Goal: Task Accomplishment & Management: Manage account settings

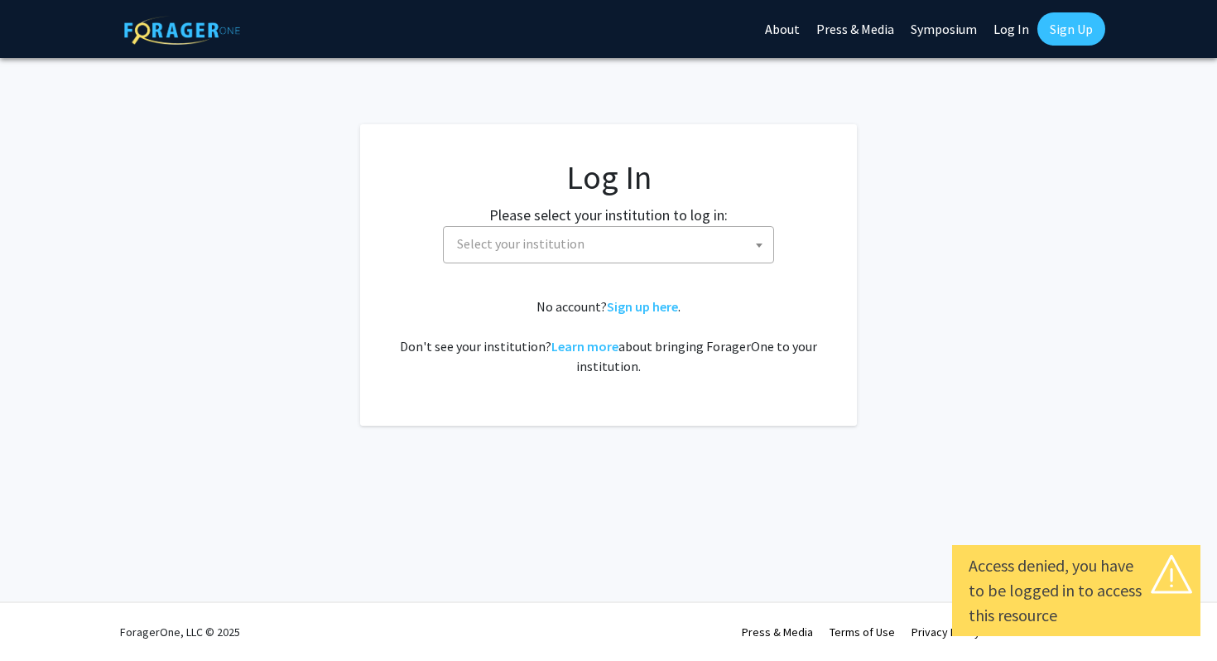
select select
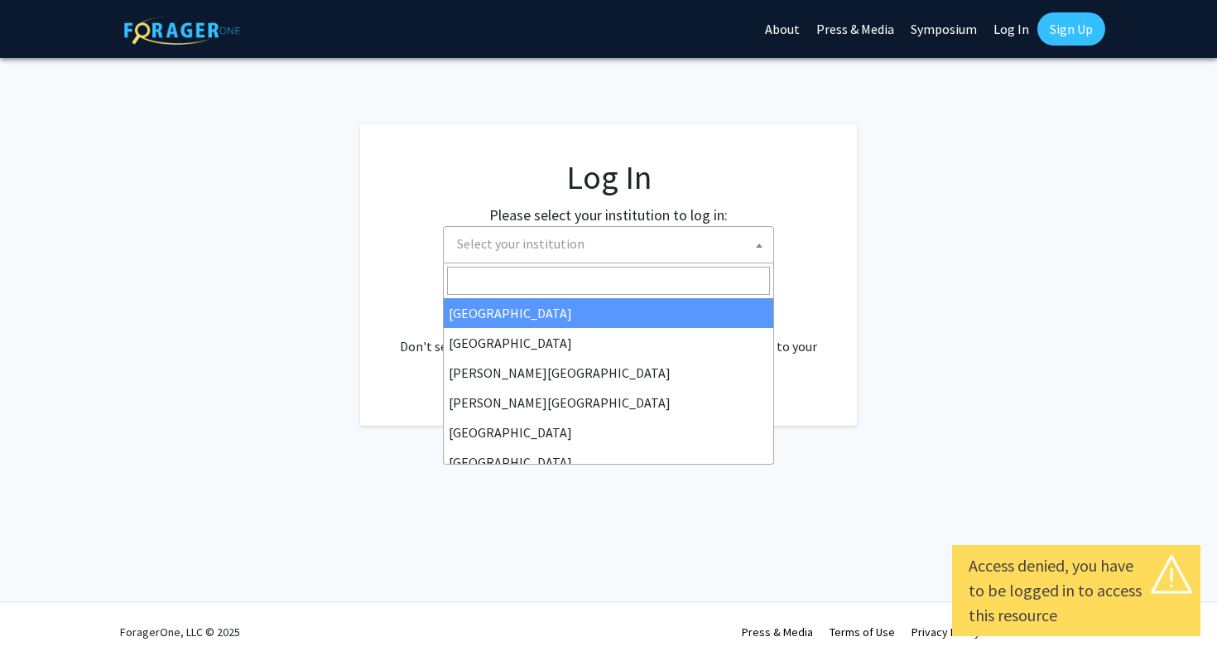
click at [690, 249] on span "Select your institution" at bounding box center [611, 244] width 323 height 34
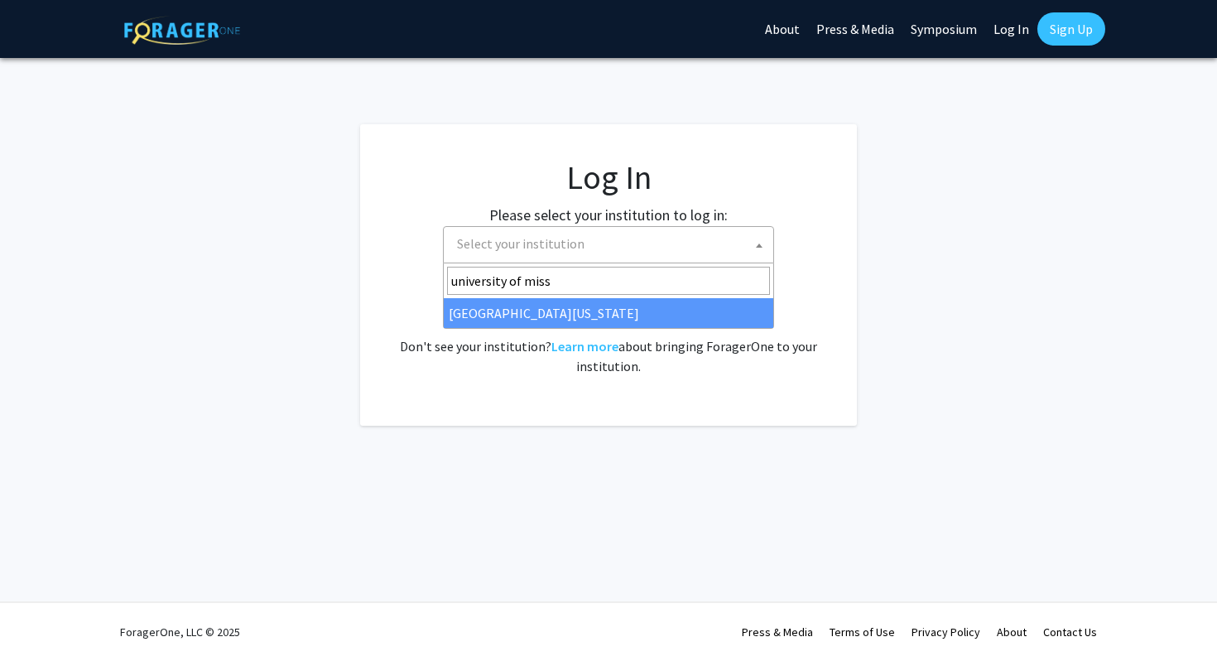
type input "university of miss"
select select "33"
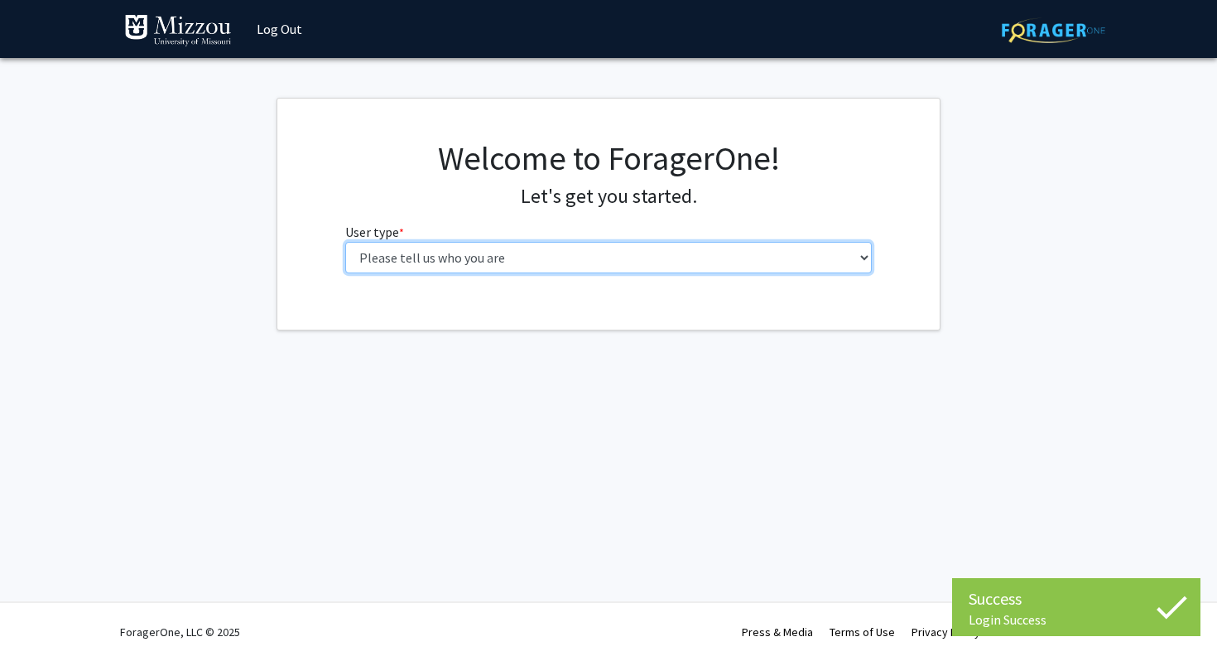
click at [408, 245] on select "Please tell us who you are Undergraduate Student Master's Student Doctoral Cand…" at bounding box center [608, 257] width 527 height 31
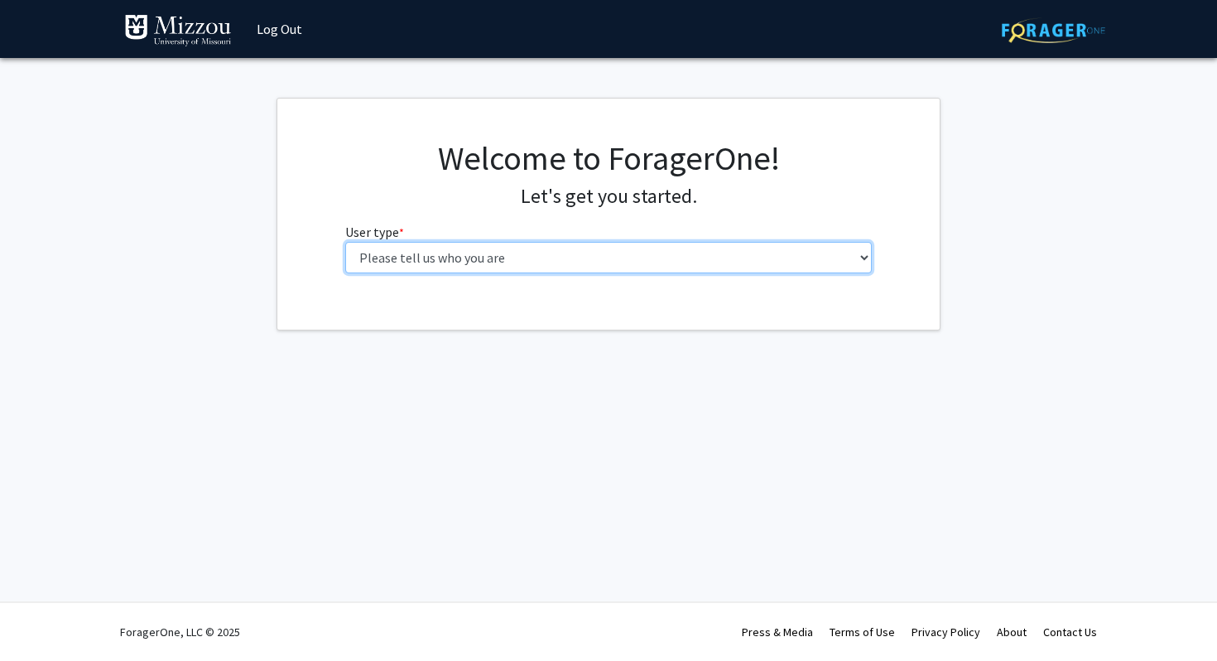
click at [441, 245] on select "Please tell us who you are Undergraduate Student Master's Student Doctoral Cand…" at bounding box center [608, 257] width 527 height 31
select select "1: undergrad"
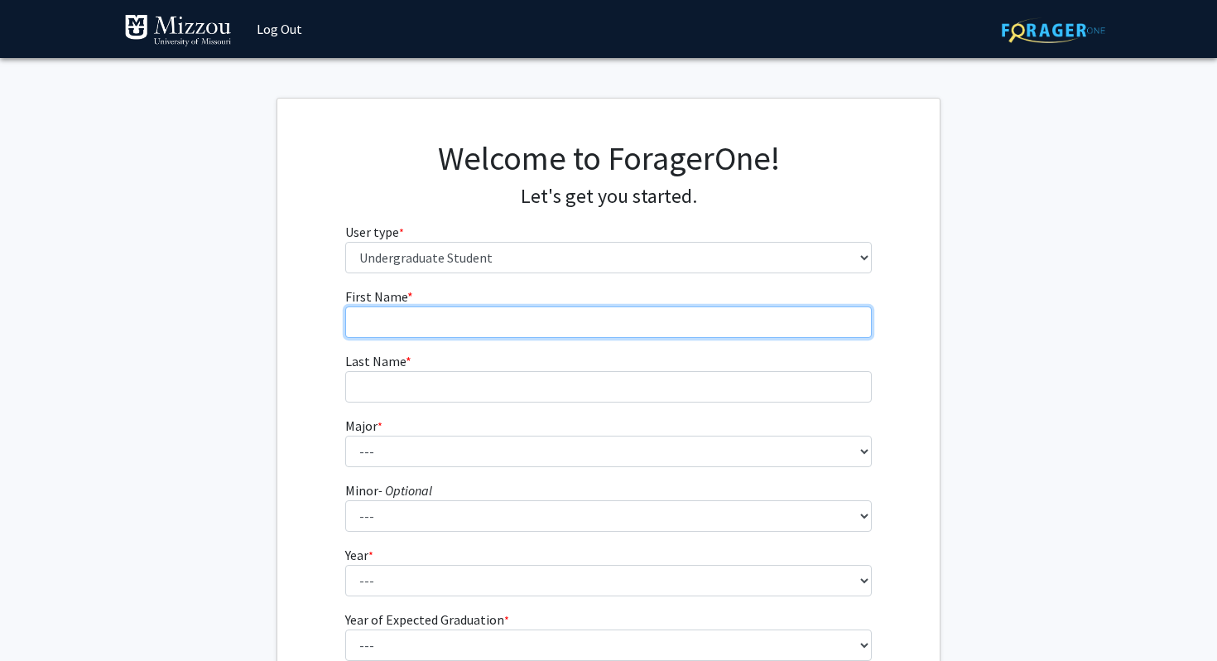
click at [648, 325] on input "First Name * required" at bounding box center [608, 321] width 527 height 31
type input "[PERSON_NAME]"
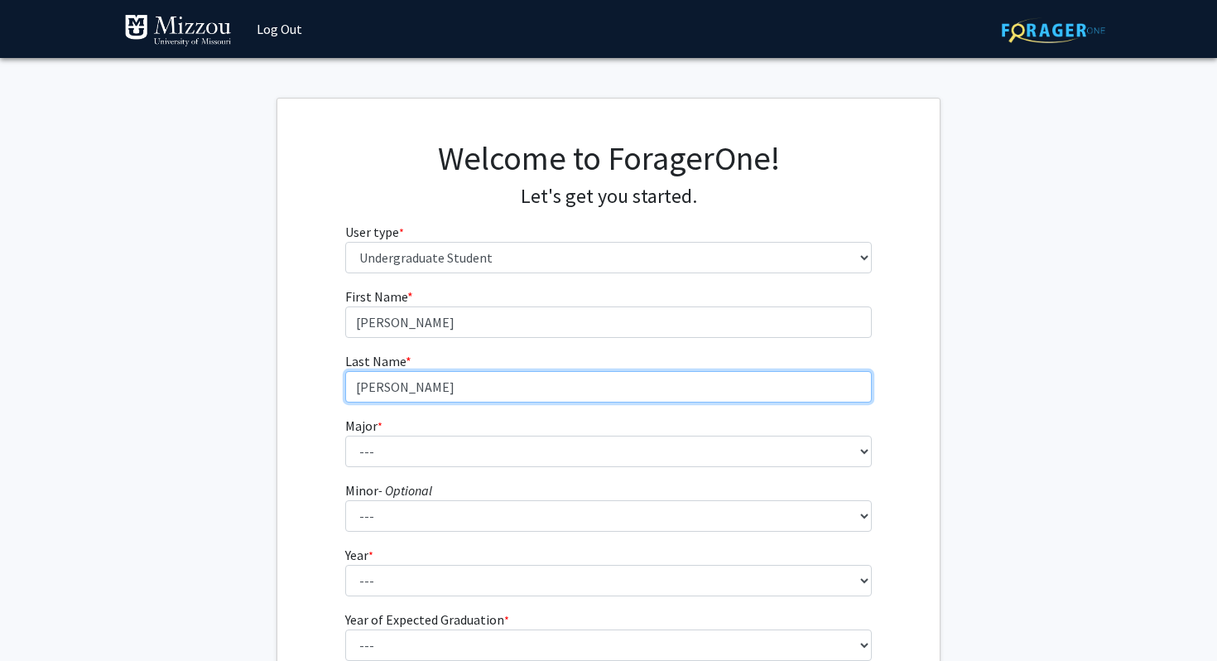
type input "[PERSON_NAME]"
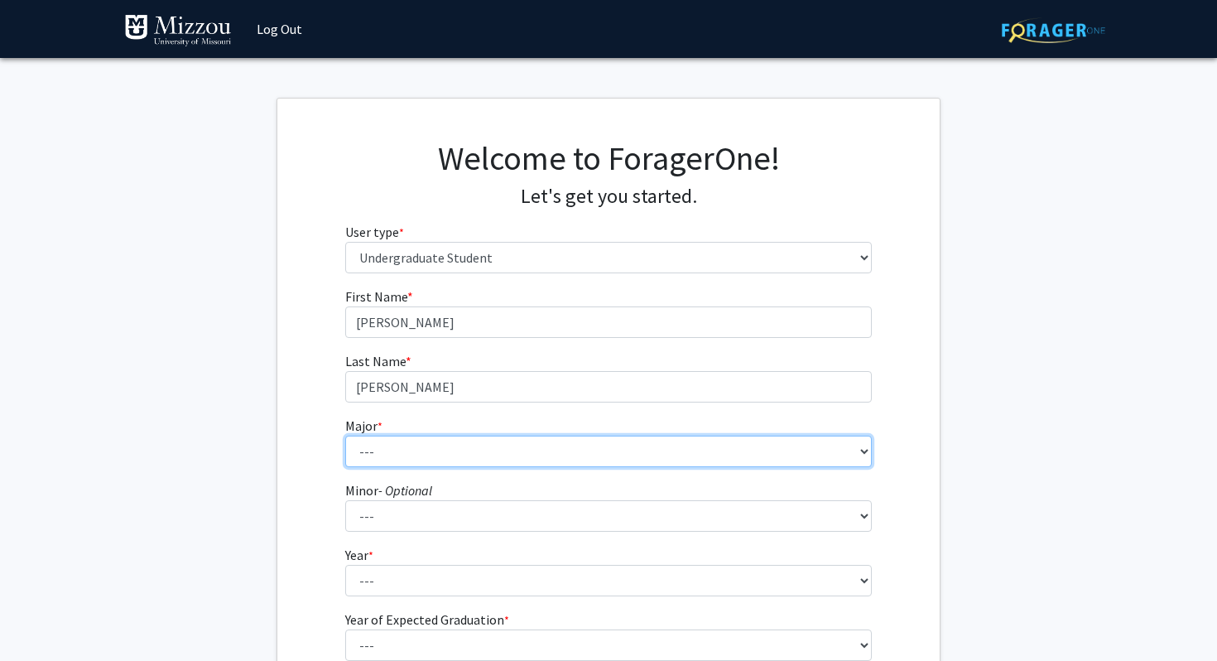
click at [629, 440] on select "--- Agribusiness Management Agricultural Education Agricultural Education: Comm…" at bounding box center [608, 451] width 527 height 31
select select "8: 2497"
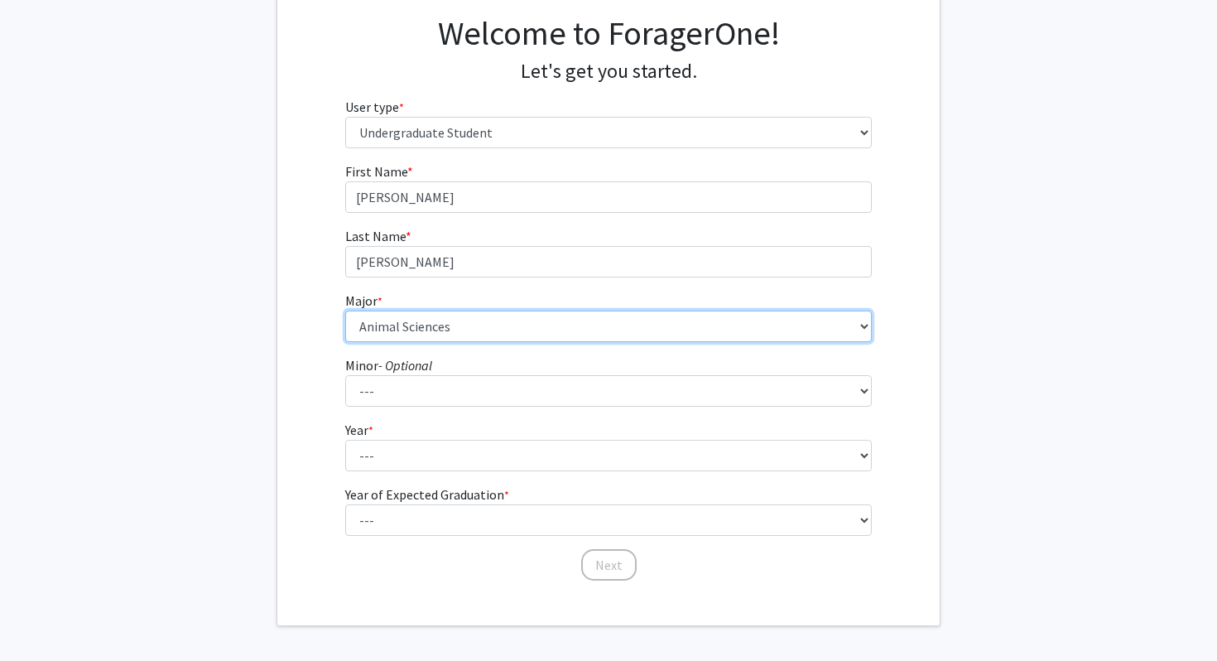
scroll to position [149, 0]
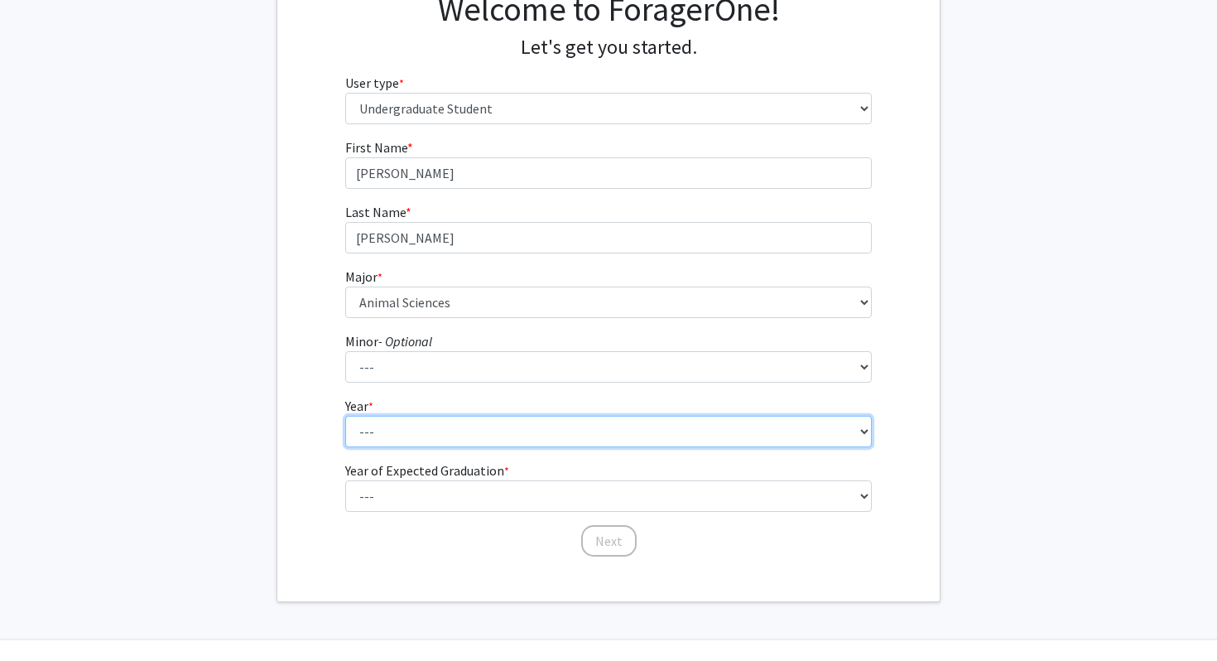
click at [724, 421] on select "--- First-year Sophomore Junior Senior Postbaccalaureate Certificate" at bounding box center [608, 431] width 527 height 31
select select "1: first-year"
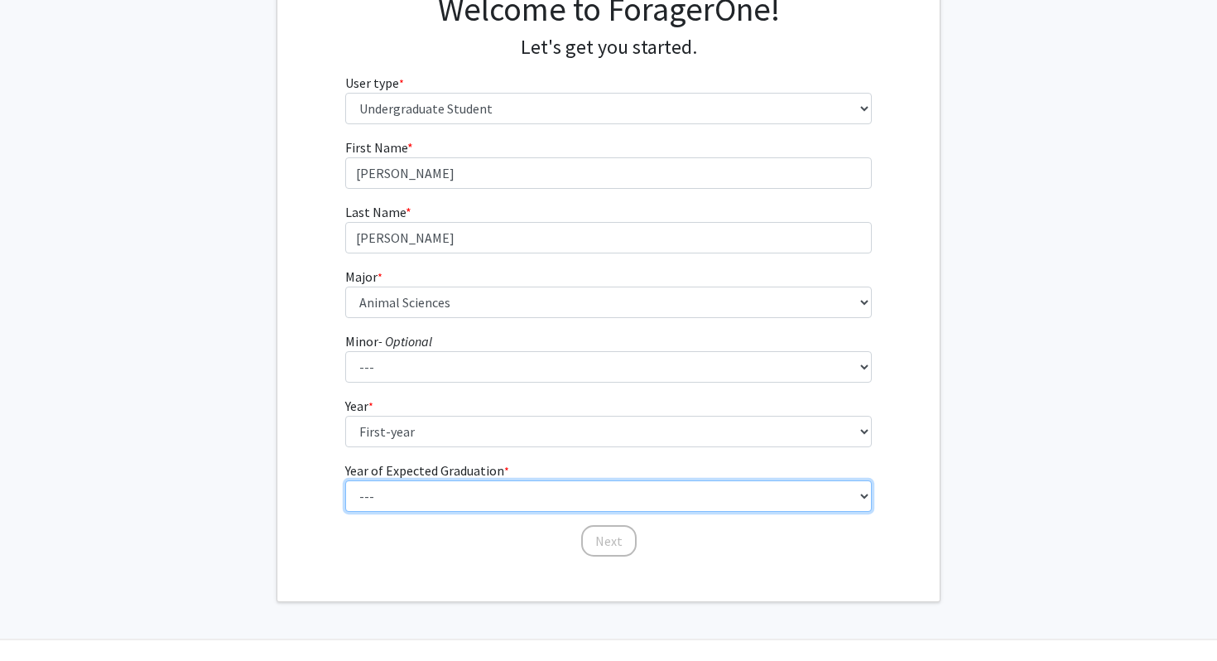
click at [588, 498] on select "--- 2025 2026 2027 2028 2029 2030 2031 2032 2033 2034" at bounding box center [608, 495] width 527 height 31
select select "5: 2029"
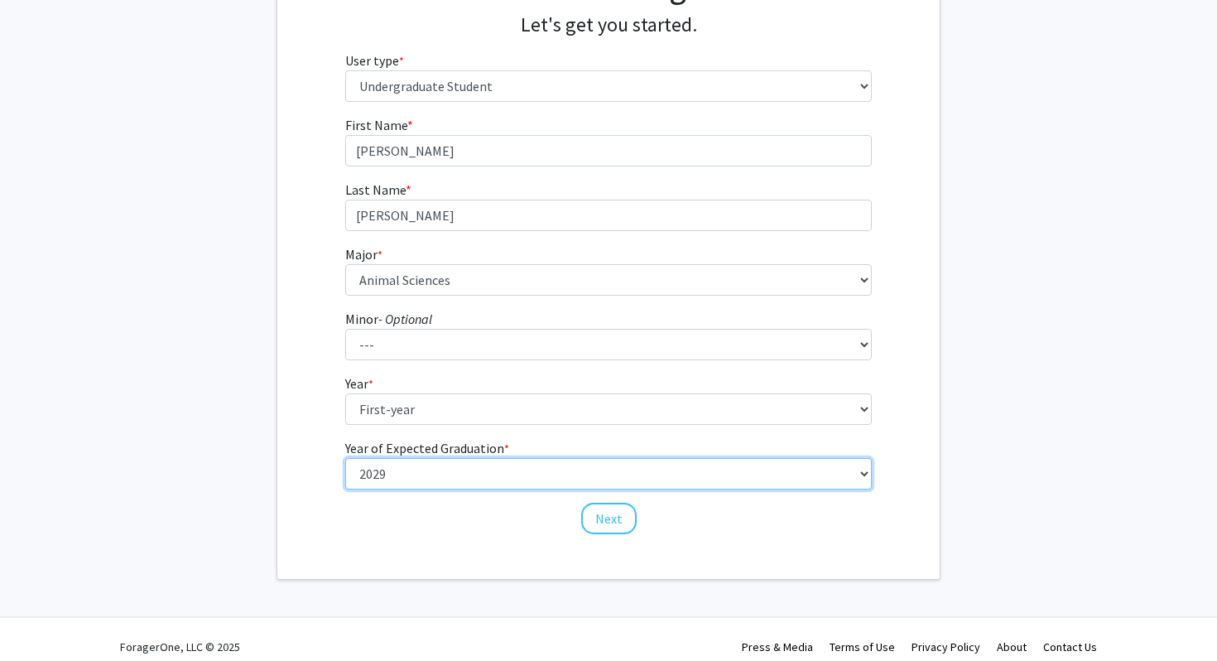
scroll to position [186, 0]
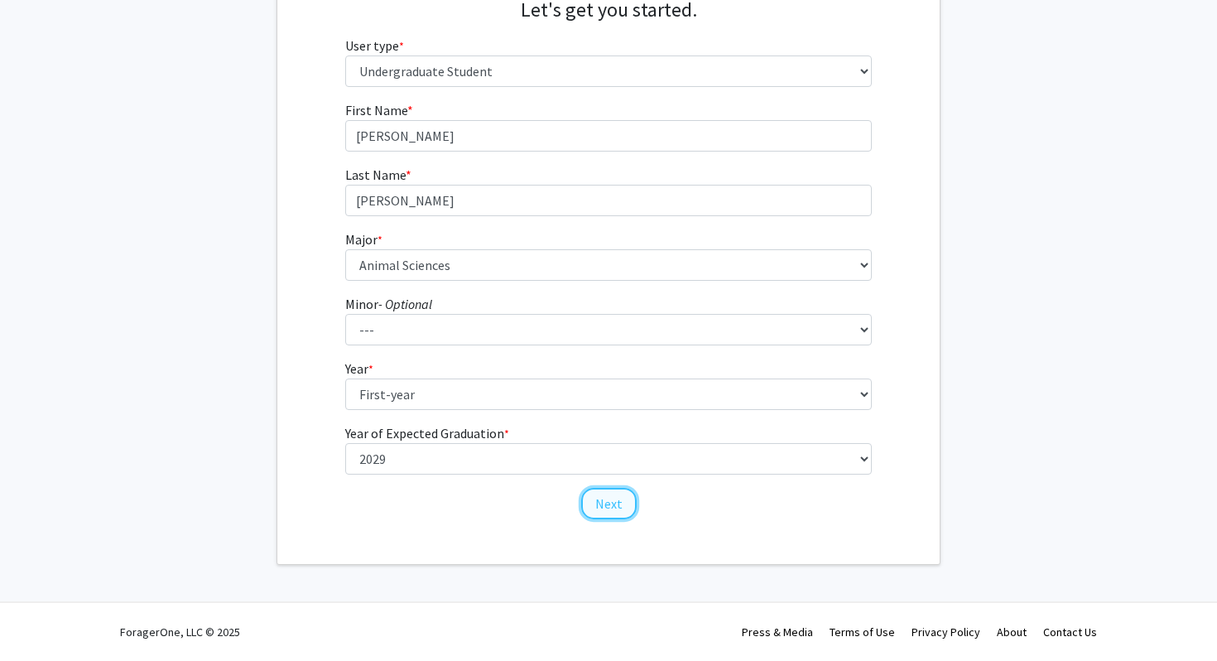
click at [609, 503] on button "Next" at bounding box center [608, 503] width 55 height 31
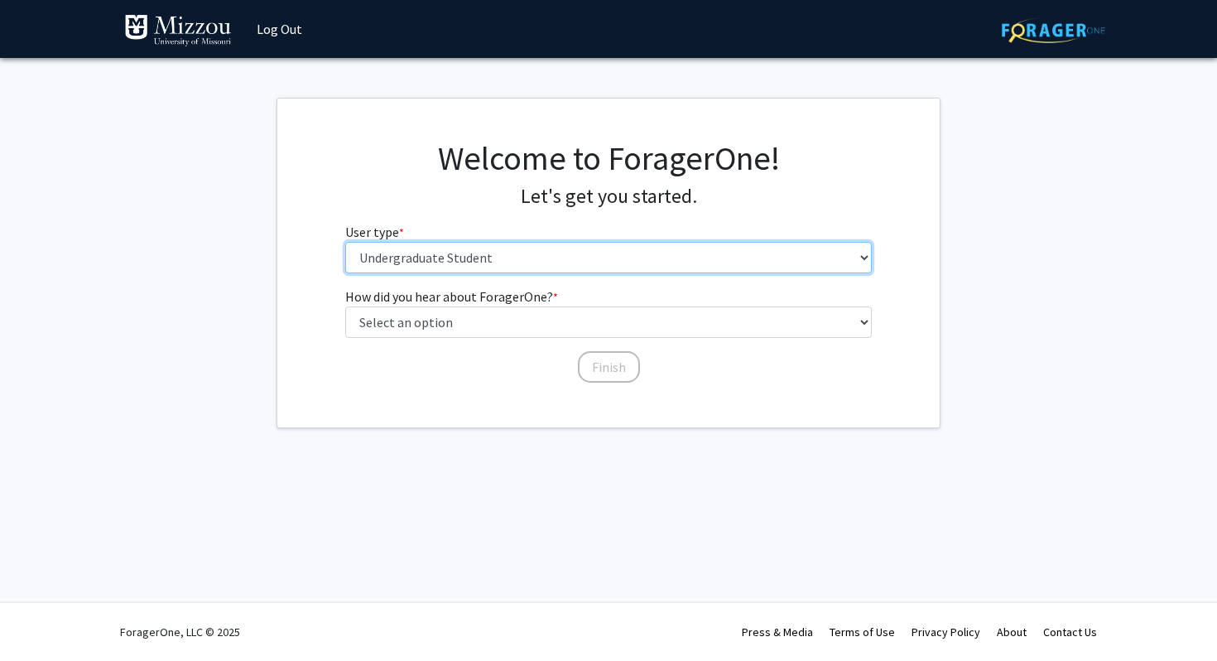
click at [675, 257] on select "Please tell us who you are Undergraduate Student Master's Student Doctoral Cand…" at bounding box center [608, 257] width 527 height 31
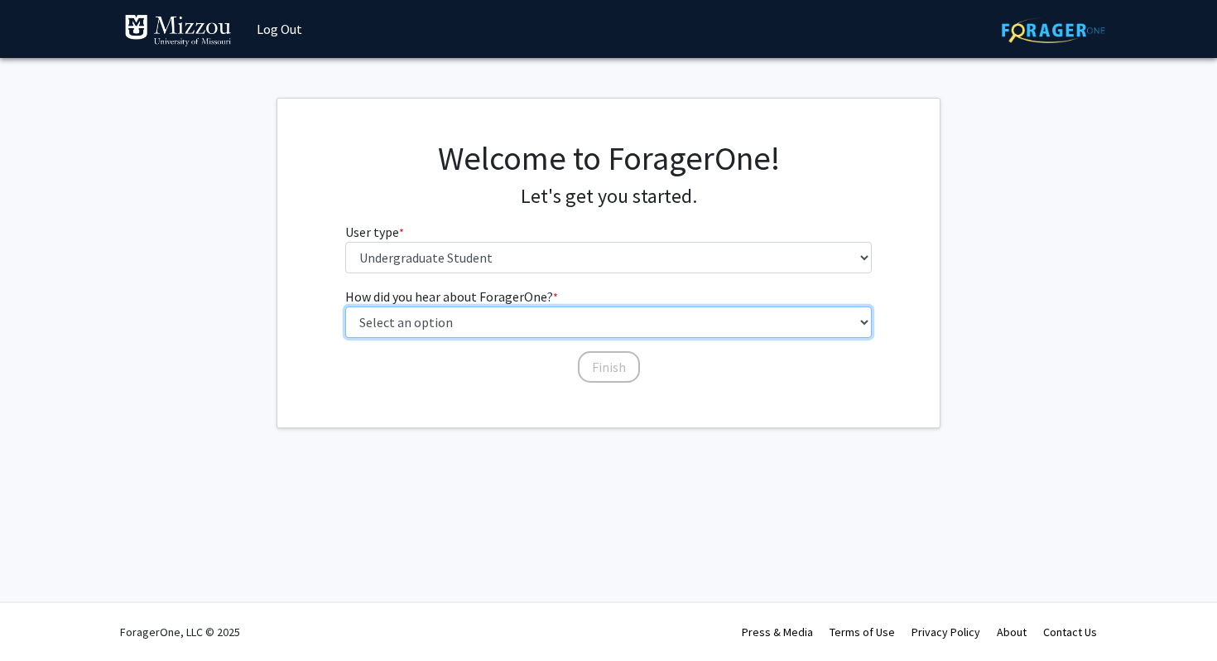
click at [752, 315] on select "Select an option Peer/student recommendation Faculty/staff recommendation Unive…" at bounding box center [608, 321] width 527 height 31
select select "4: university_email"
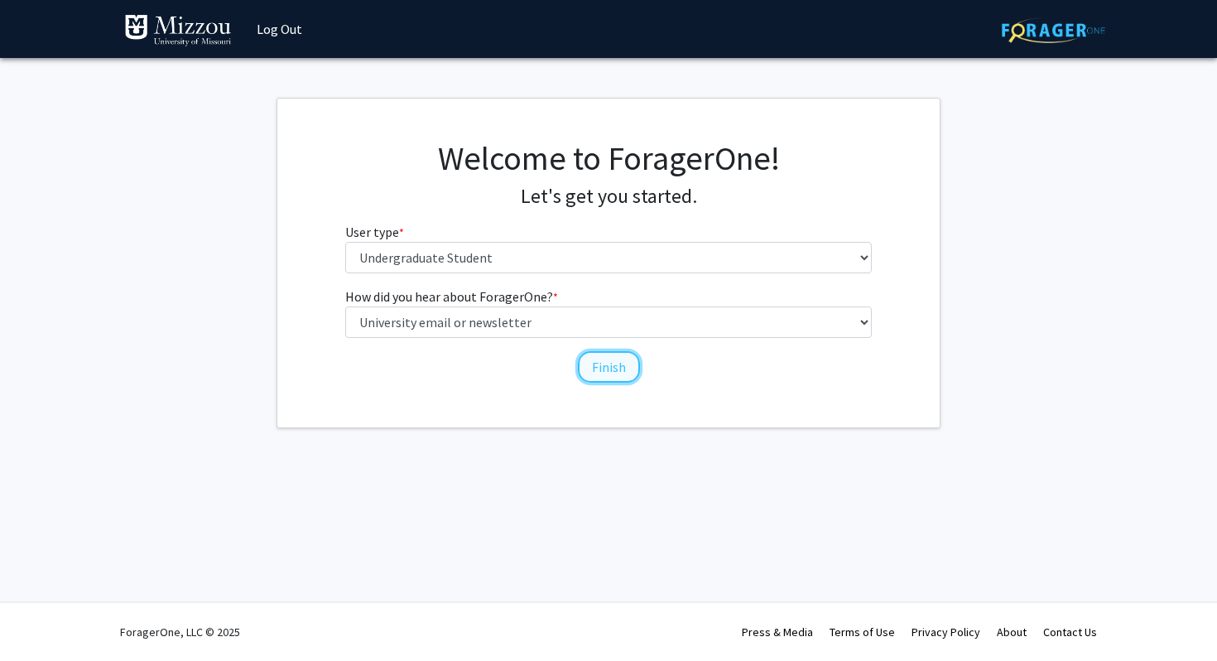
click at [608, 376] on button "Finish" at bounding box center [609, 366] width 62 height 31
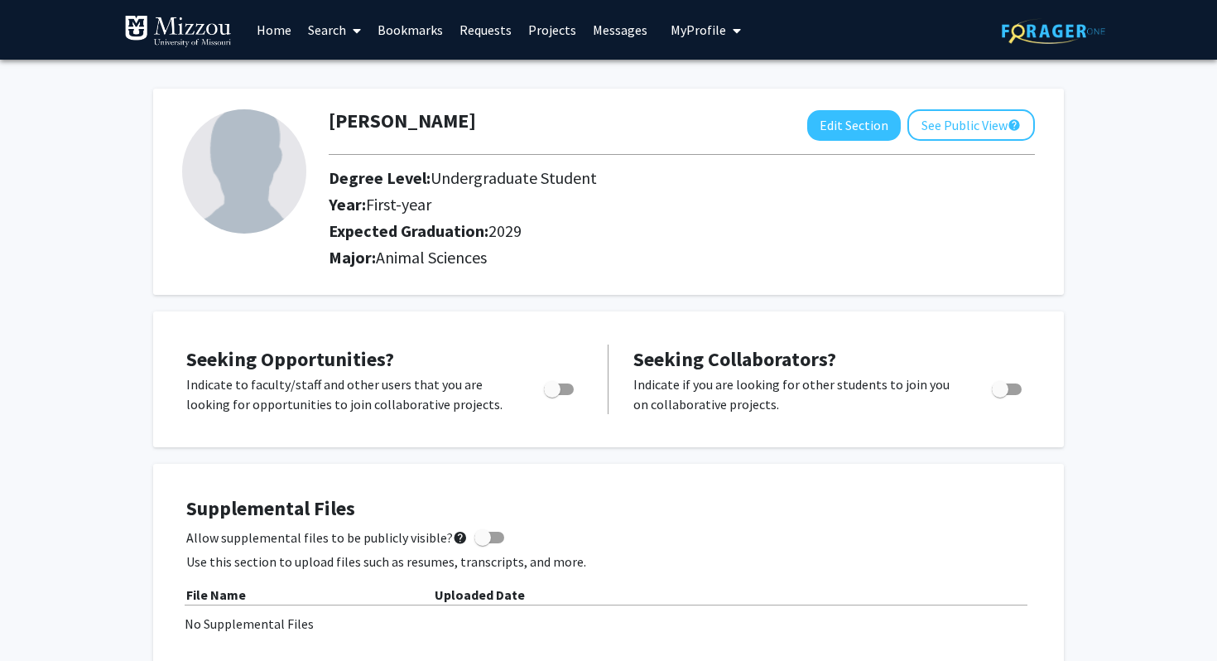
click at [555, 386] on span "Toggle" at bounding box center [552, 389] width 17 height 17
click at [552, 395] on input "Are you actively seeking opportunities?" at bounding box center [551, 395] width 1 height 1
checkbox input "true"
click at [1014, 389] on span "Toggle" at bounding box center [1007, 389] width 30 height 12
click at [1000, 395] on input "Would you like to receive other student requests to work with you?" at bounding box center [999, 395] width 1 height 1
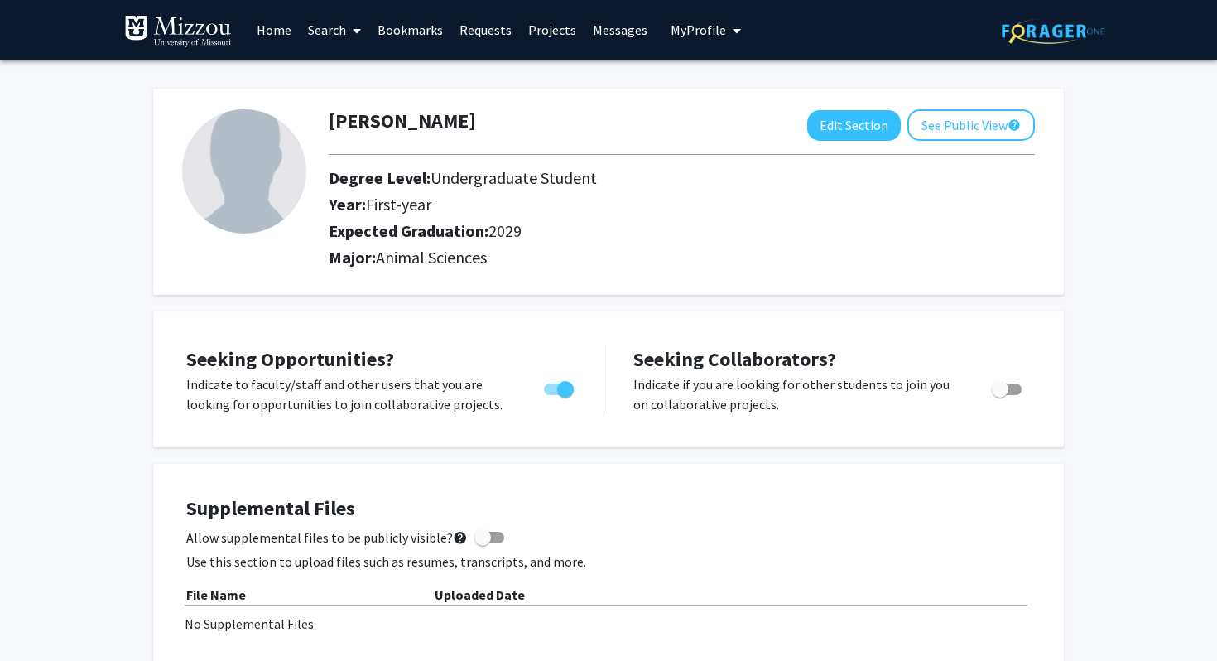
checkbox input "true"
click at [876, 132] on button "Edit Section" at bounding box center [854, 125] width 94 height 31
select select "first-year"
select select "2029"
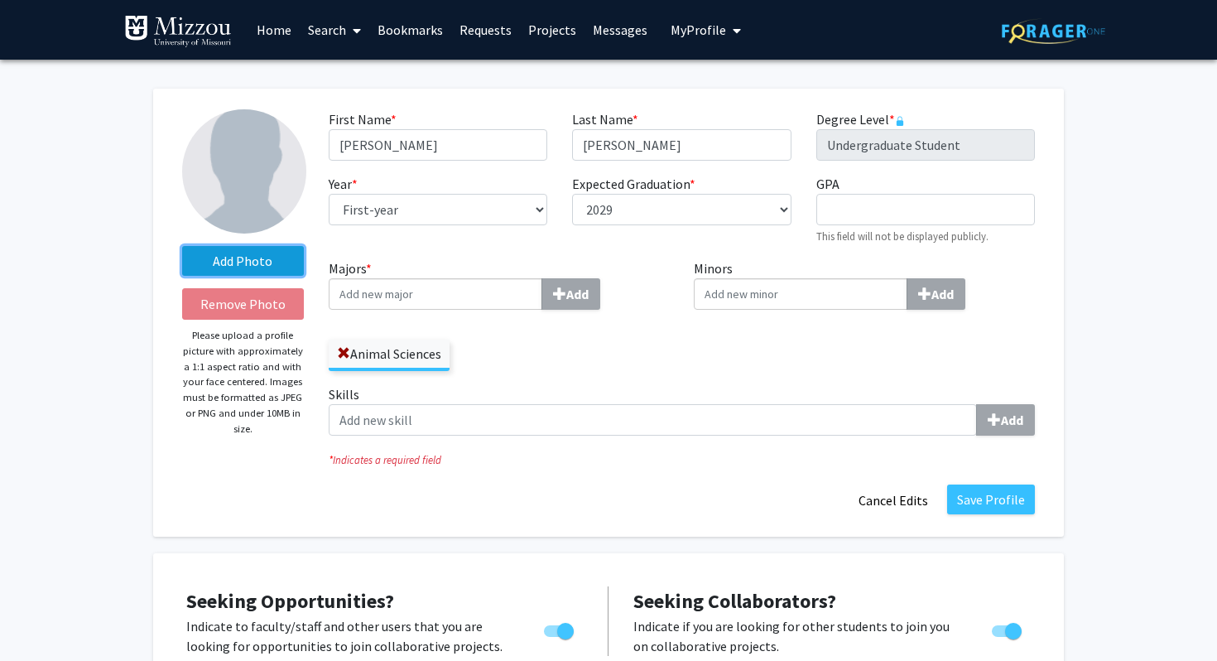
click at [242, 263] on label "Add Photo" at bounding box center [243, 261] width 122 height 30
click at [0, 0] on input "Add Photo" at bounding box center [0, 0] width 0 height 0
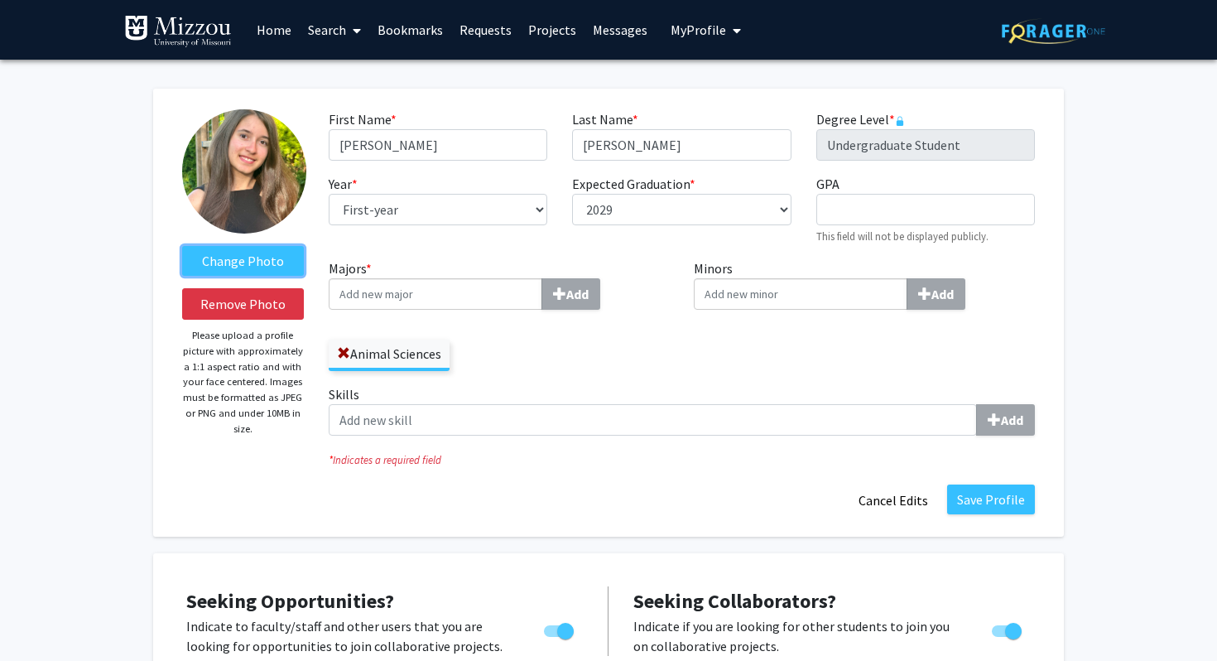
scroll to position [33, 0]
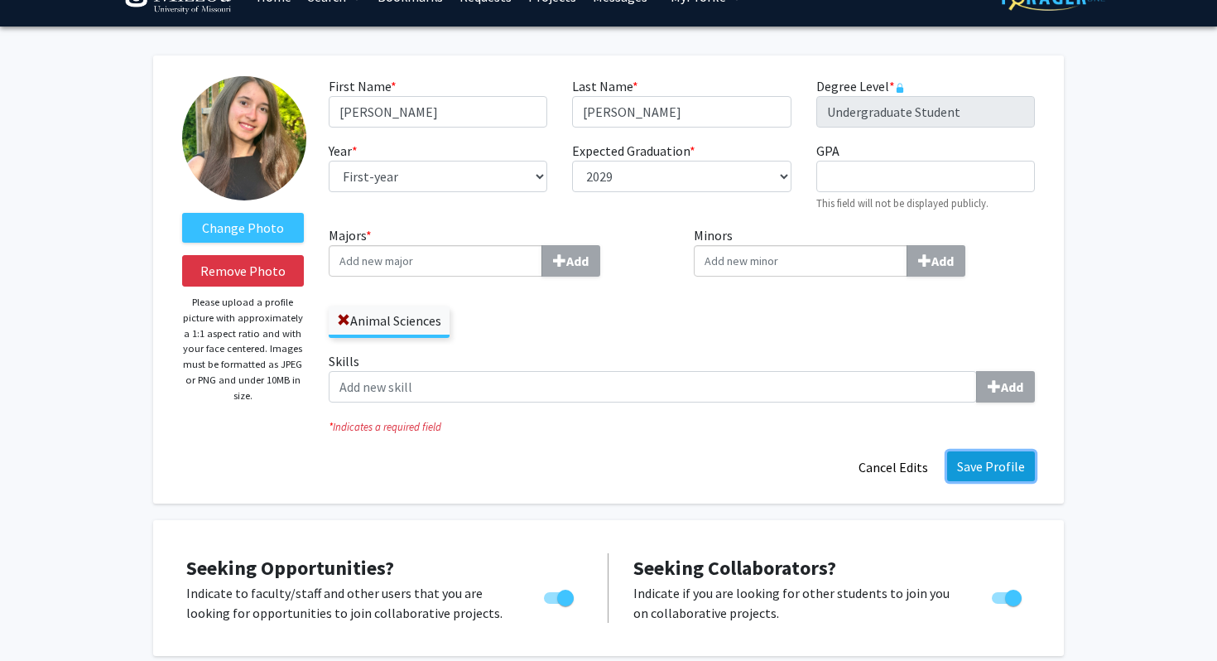
click at [999, 471] on button "Save Profile" at bounding box center [991, 466] width 88 height 30
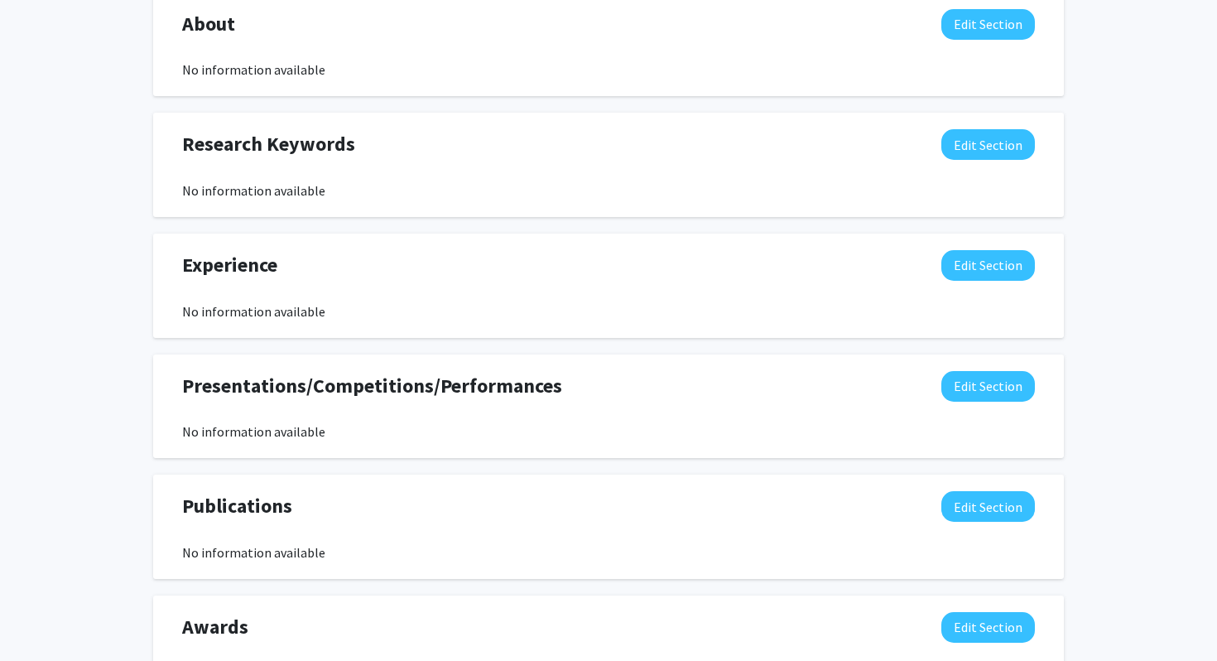
scroll to position [710, 0]
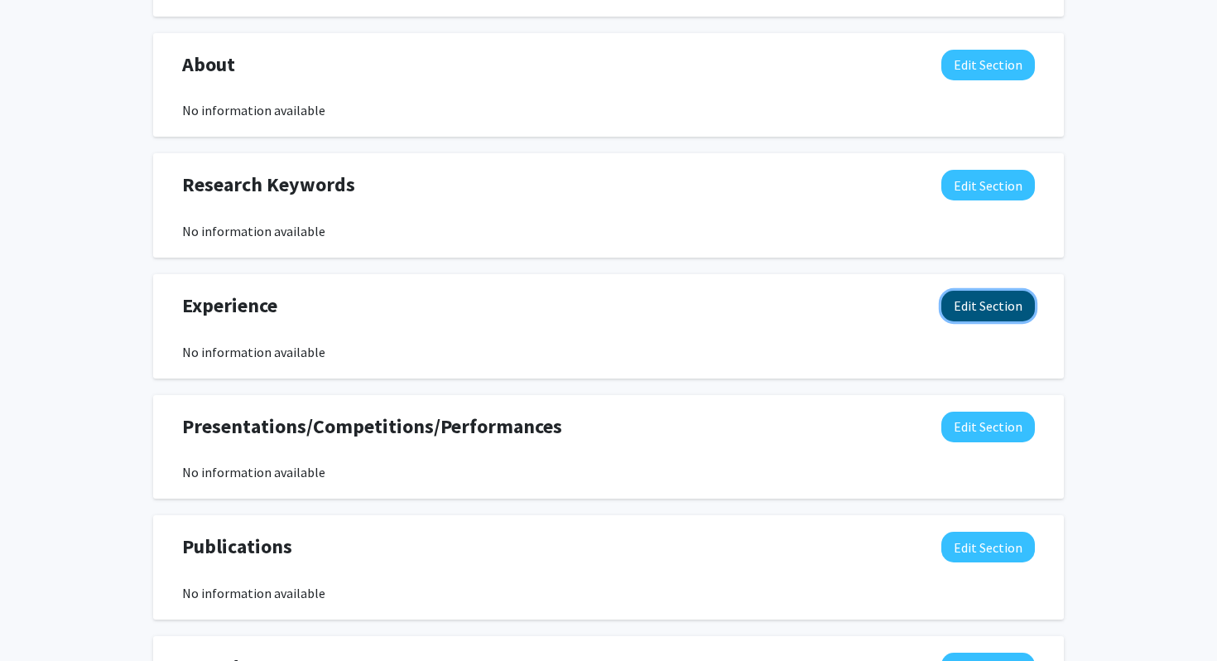
click at [955, 294] on button "Edit Section" at bounding box center [988, 306] width 94 height 31
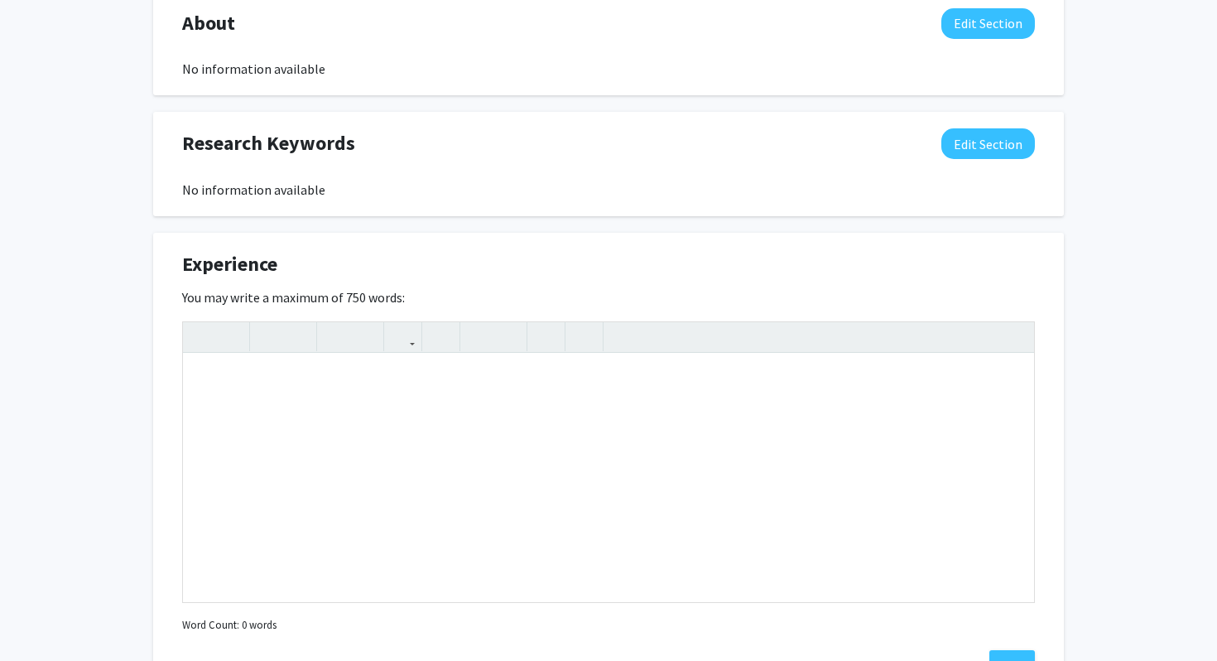
scroll to position [753, 0]
click at [701, 414] on div "Note to users with screen readers: Please deactivate our accessibility plugin f…" at bounding box center [608, 477] width 851 height 248
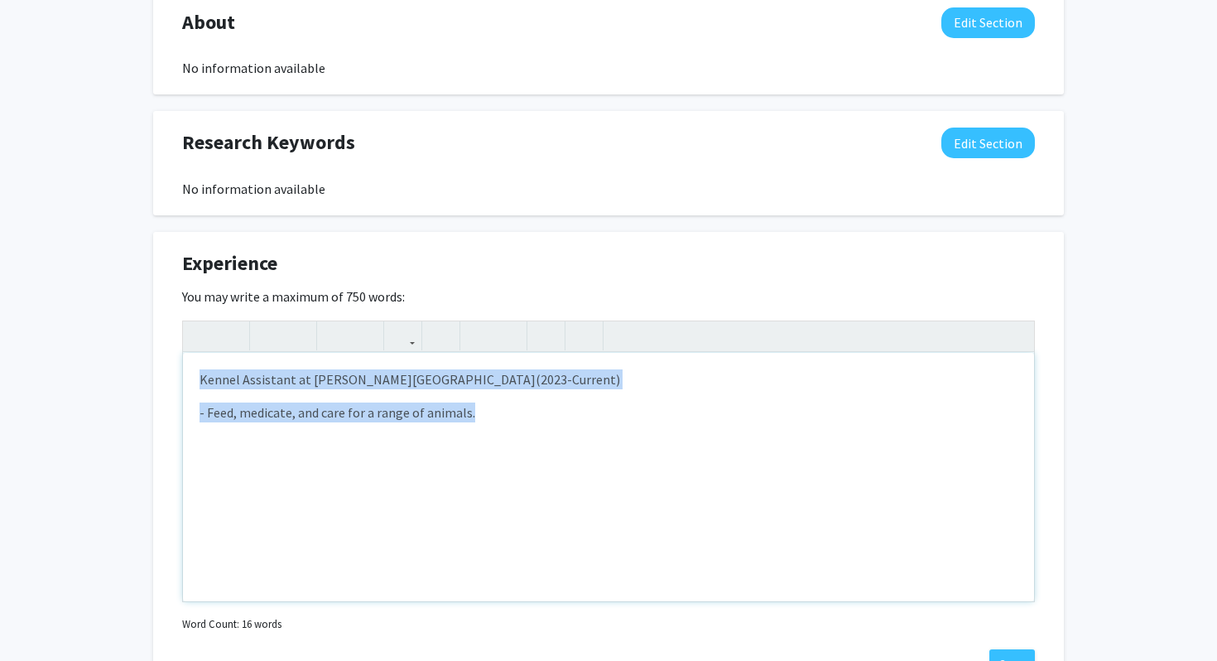
drag, startPoint x: 494, startPoint y: 420, endPoint x: 214, endPoint y: 359, distance: 287.1
click at [214, 359] on div "Kennel Assistant at [PERSON_NAME][GEOGRAPHIC_DATA](2023-Current) - Feed, medica…" at bounding box center [608, 477] width 851 height 248
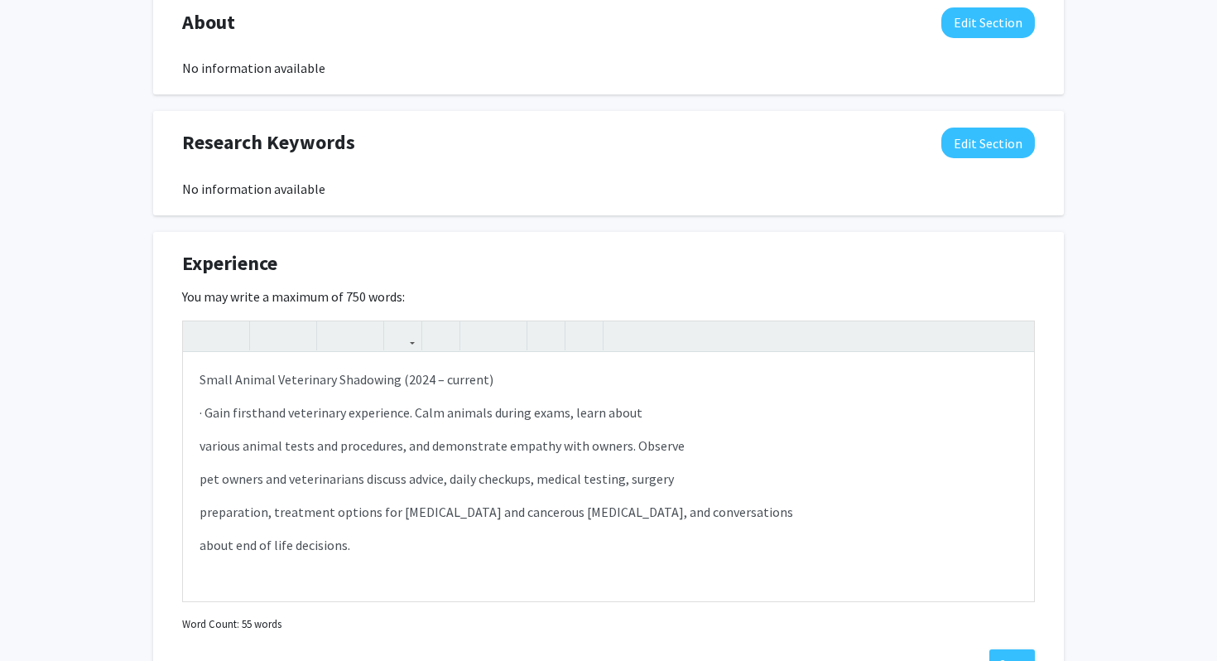
click at [1131, 431] on div "[PERSON_NAME] Edit Section See Public View help Degree Level: Undergraduate Stu…" at bounding box center [608, 209] width 1217 height 1805
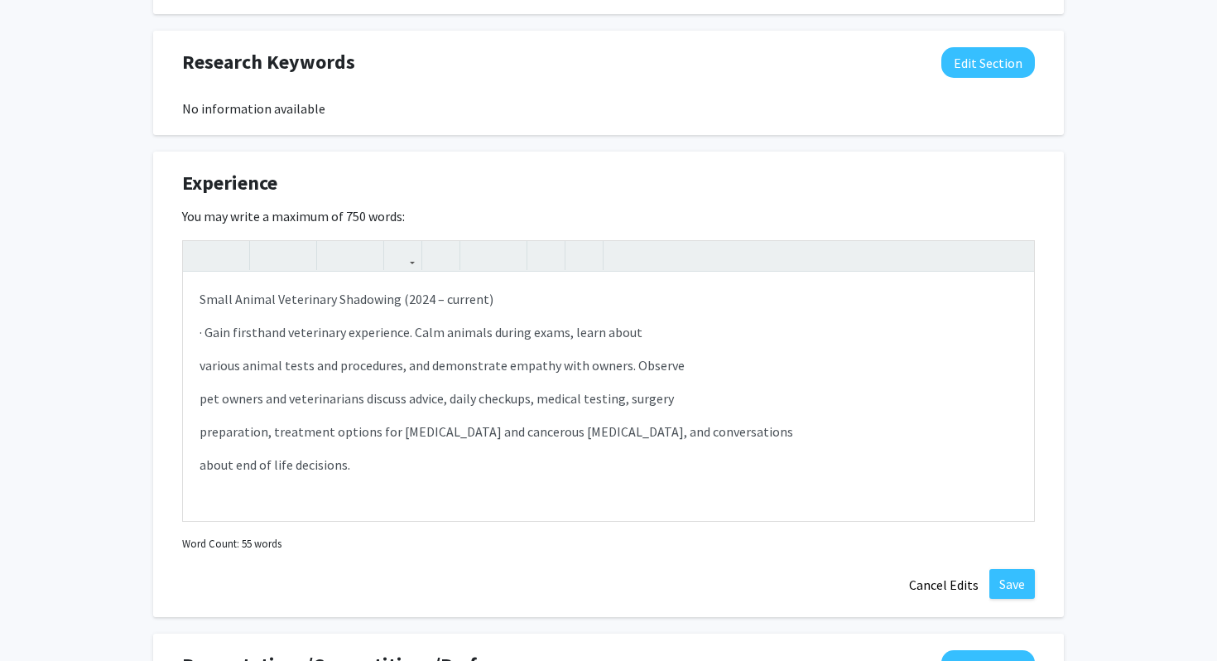
scroll to position [838, 0]
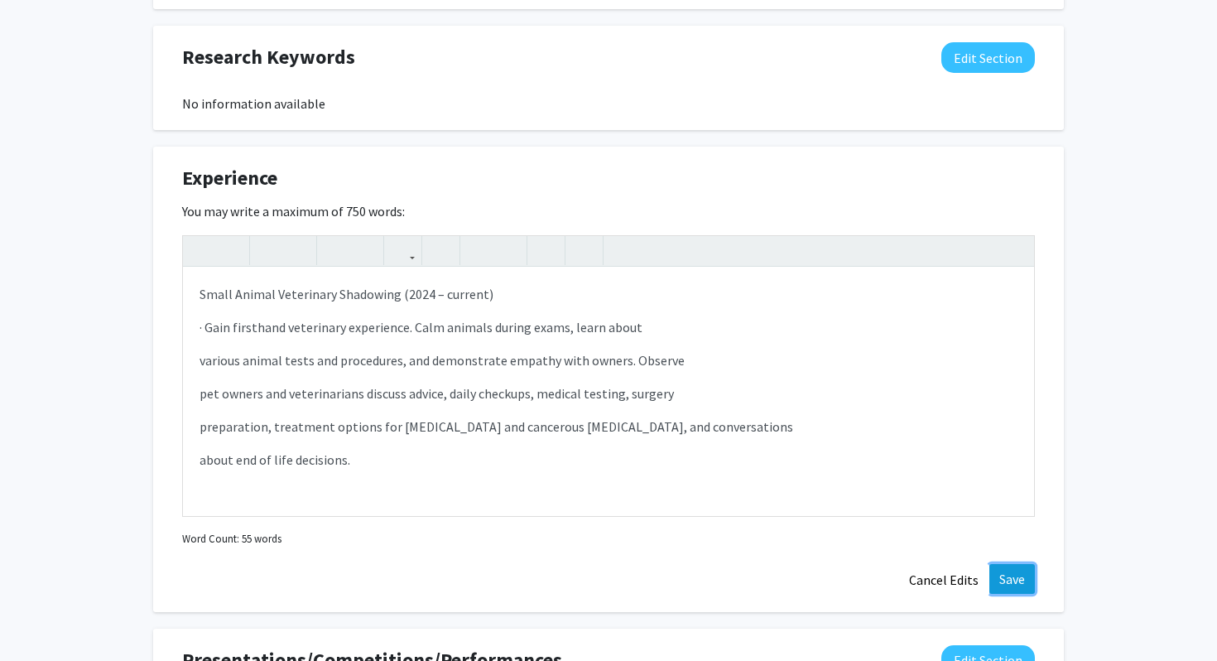
click at [1018, 571] on button "Save" at bounding box center [1012, 579] width 46 height 30
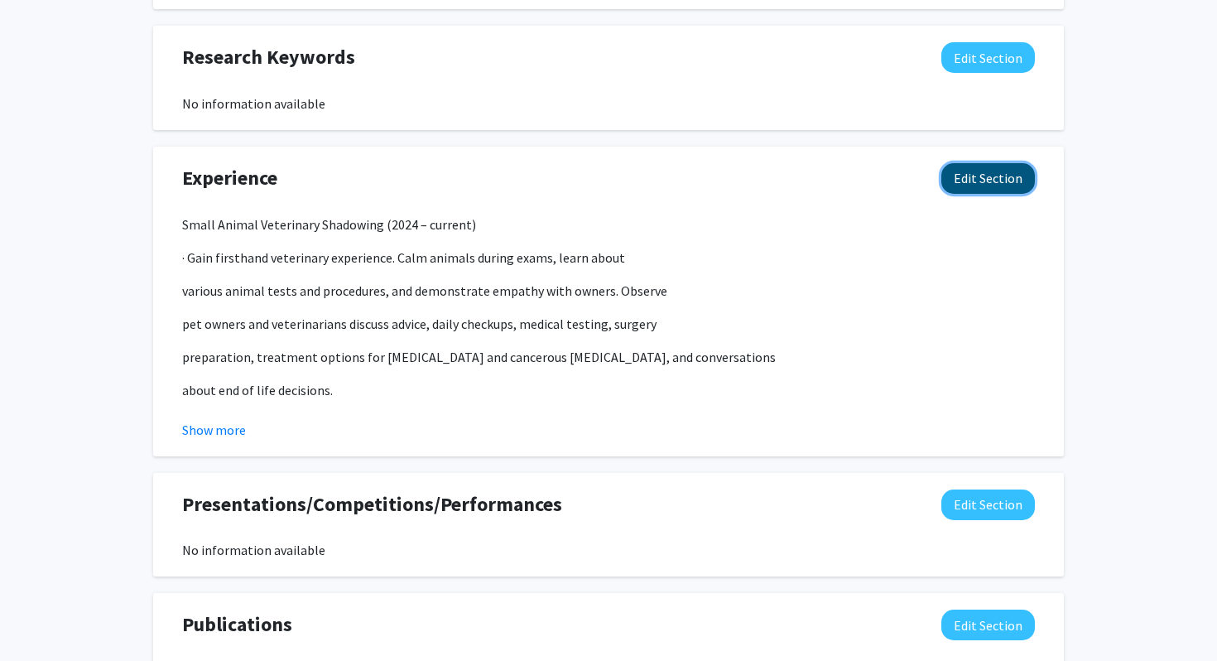
click at [975, 173] on button "Edit Section" at bounding box center [988, 178] width 94 height 31
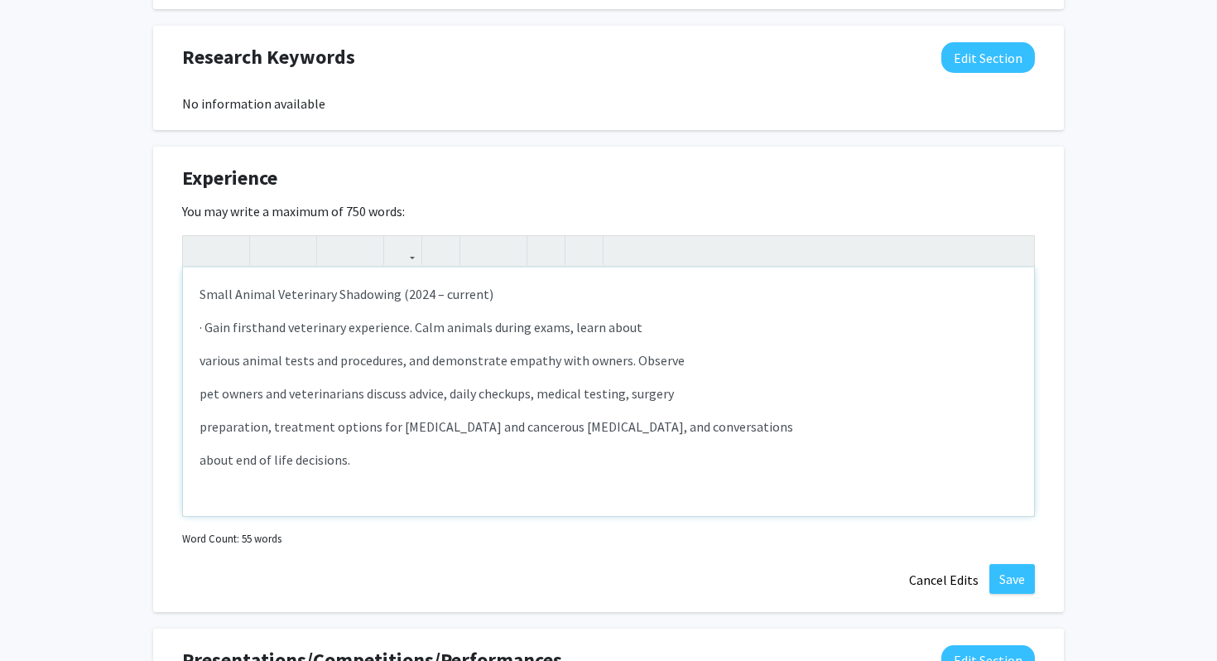
click at [376, 491] on p "Note to users with screen readers: Please deactivate our accessibility plugin f…" at bounding box center [609, 493] width 818 height 20
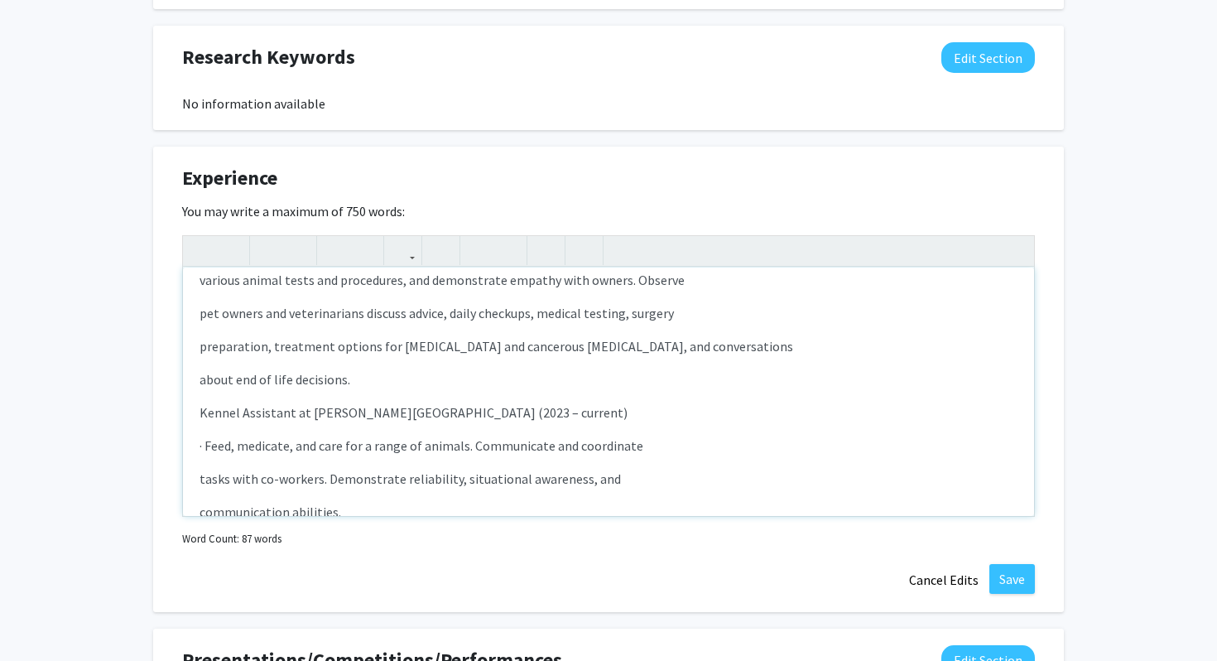
scroll to position [116, 0]
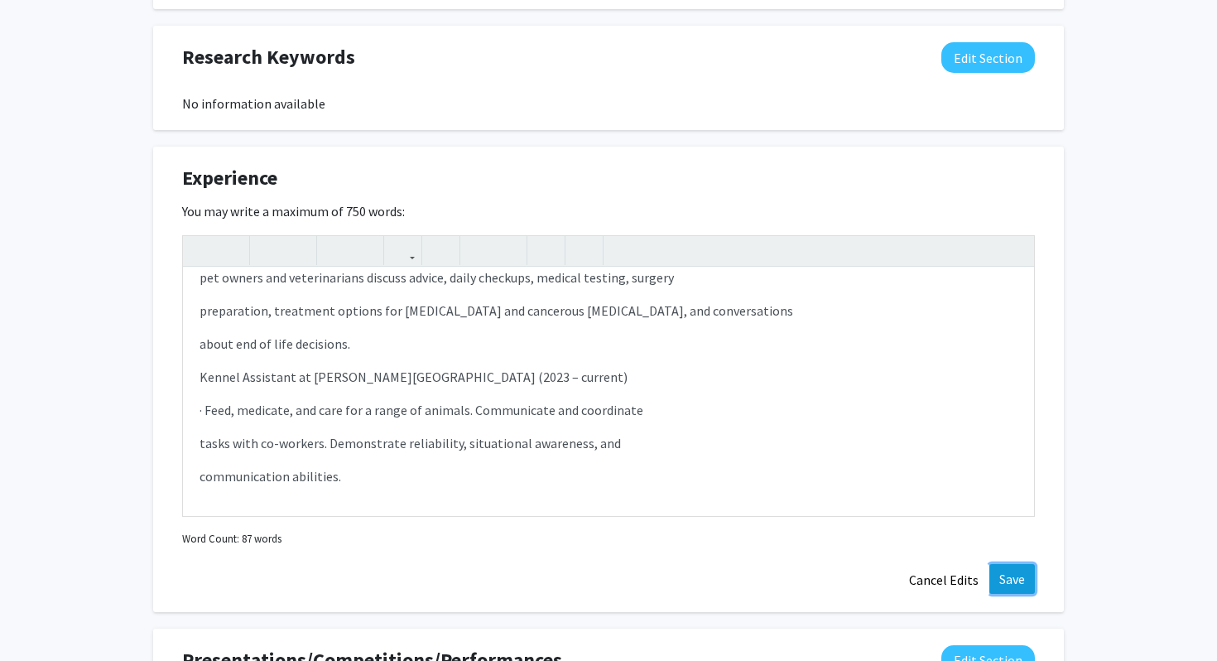
click at [1014, 578] on button "Save" at bounding box center [1012, 579] width 46 height 30
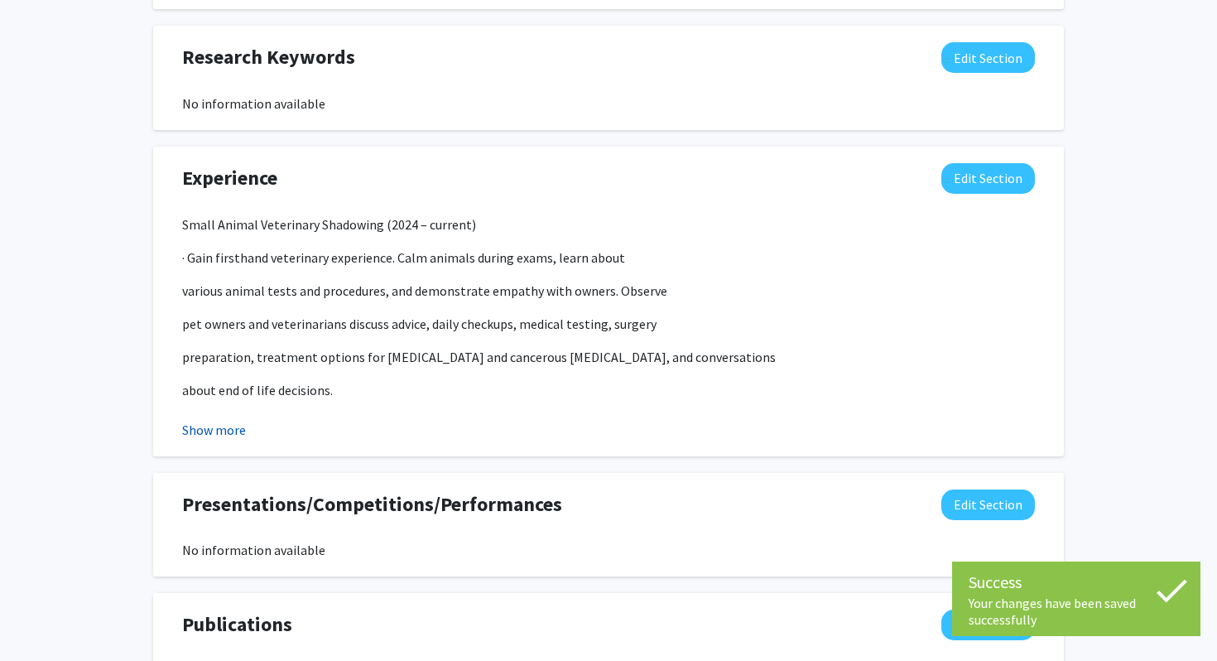
click at [209, 436] on button "Show more" at bounding box center [214, 430] width 64 height 20
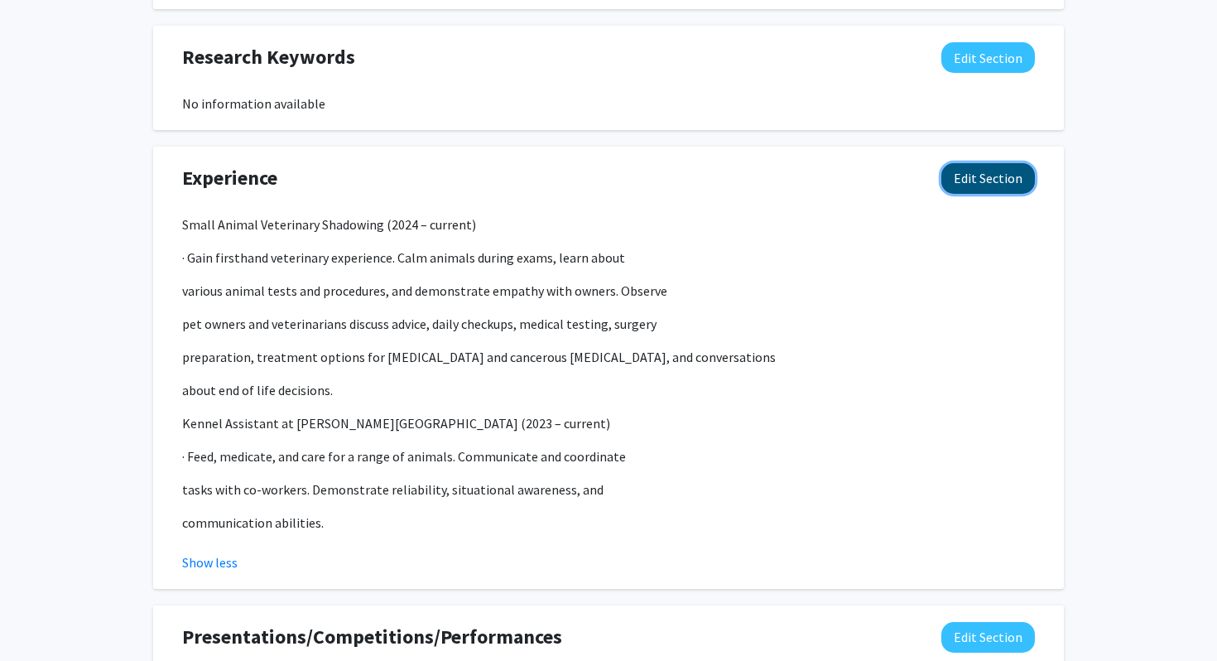
click at [986, 171] on button "Edit Section" at bounding box center [988, 178] width 94 height 31
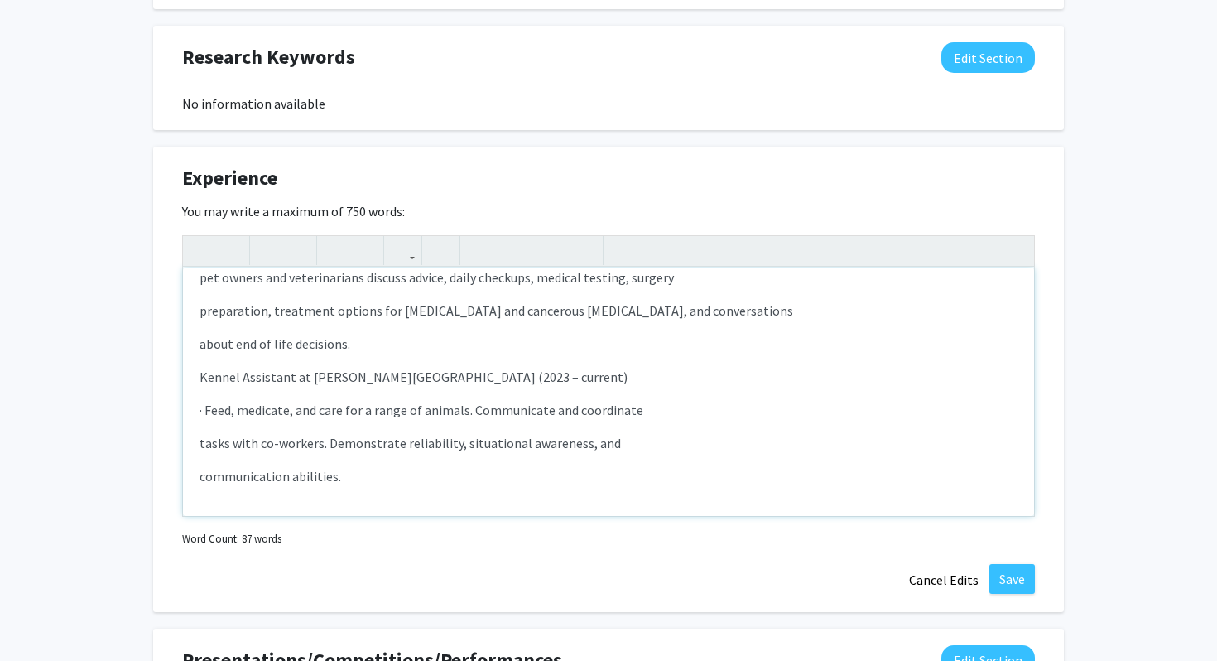
click at [364, 354] on div "Small Animal Veterinary Shadowing (2024 – current) · Gain firsthand veterinary …" at bounding box center [608, 391] width 851 height 248
type textarea "<p>Small Animal Veterinary Shadowing (2024 – current)</p><p>· Gain firsthand ve…"
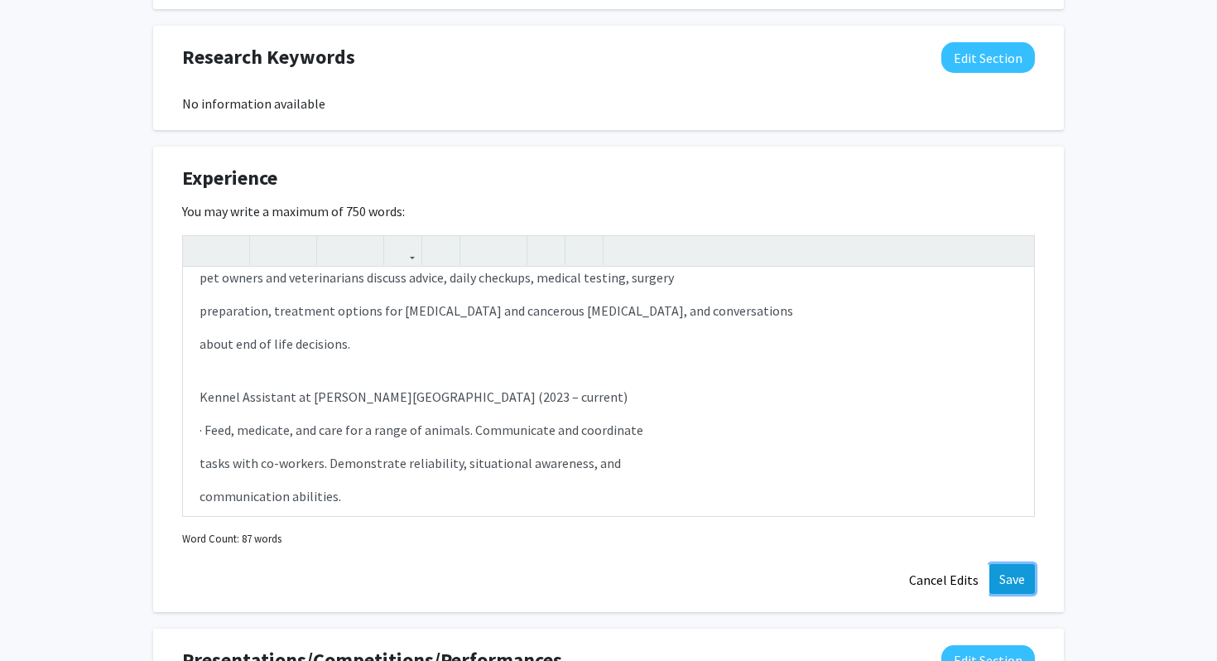
click at [1007, 573] on button "Save" at bounding box center [1012, 579] width 46 height 30
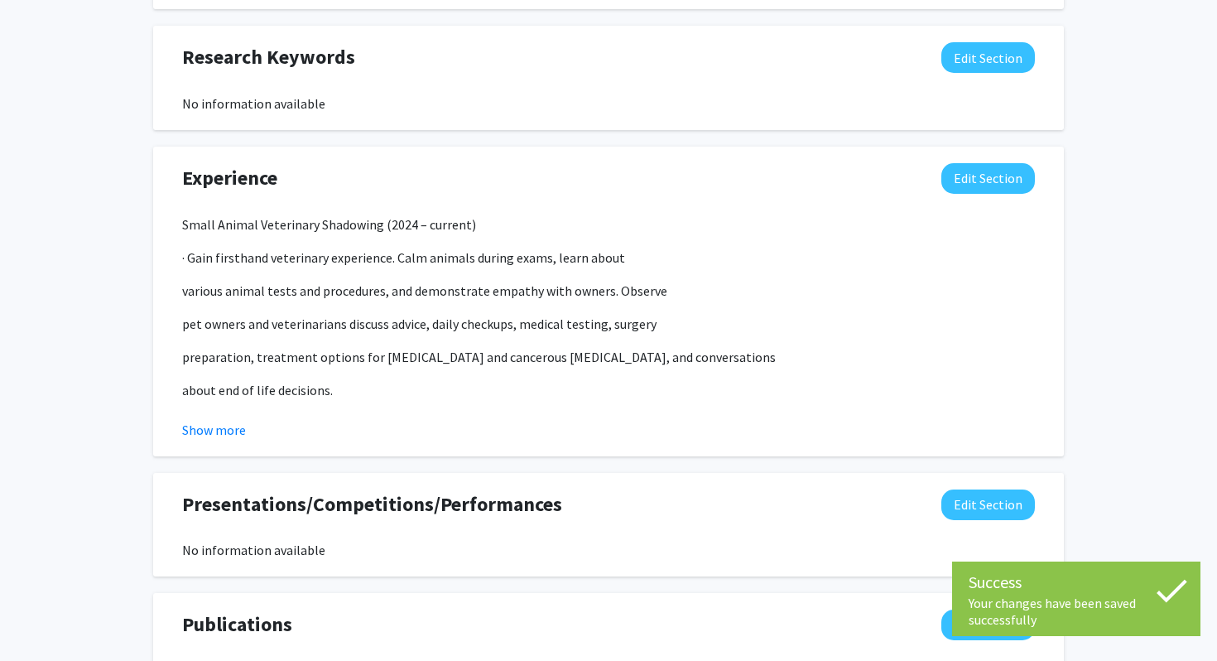
click at [178, 422] on div "Small Animal Veterinary Shadowing (2024 – current) · Gain firsthand veterinary …" at bounding box center [609, 326] width 878 height 225
click at [192, 424] on button "Show more" at bounding box center [214, 430] width 64 height 20
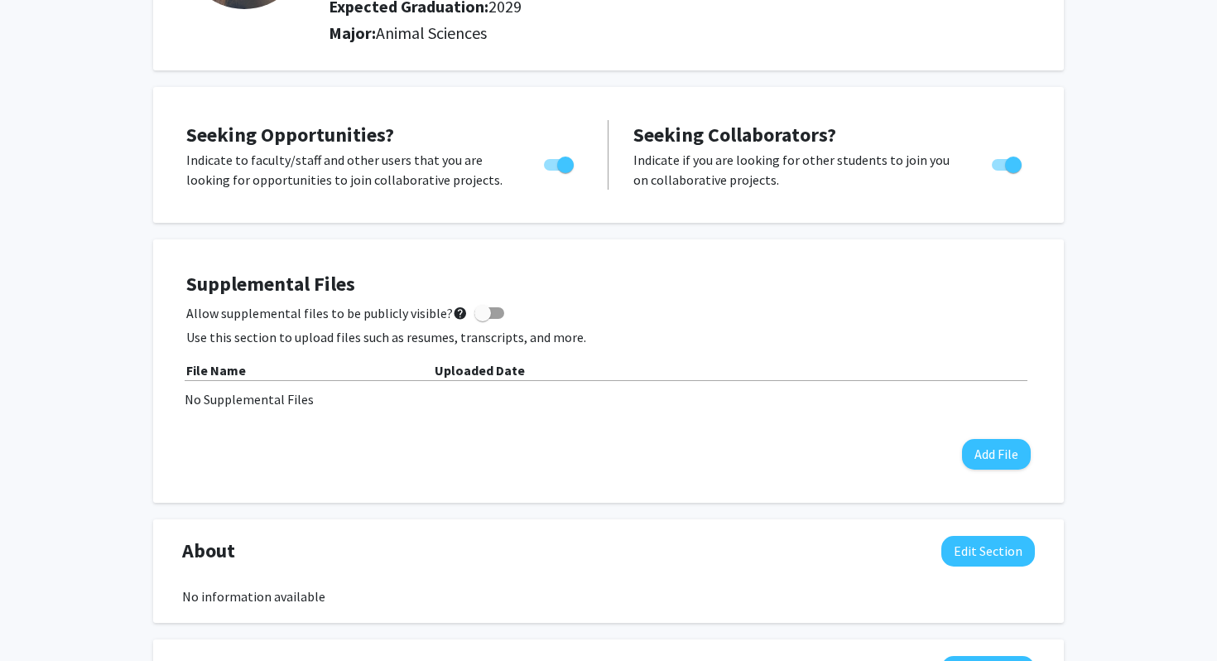
scroll to position [0, 0]
